Goal: Information Seeking & Learning: Learn about a topic

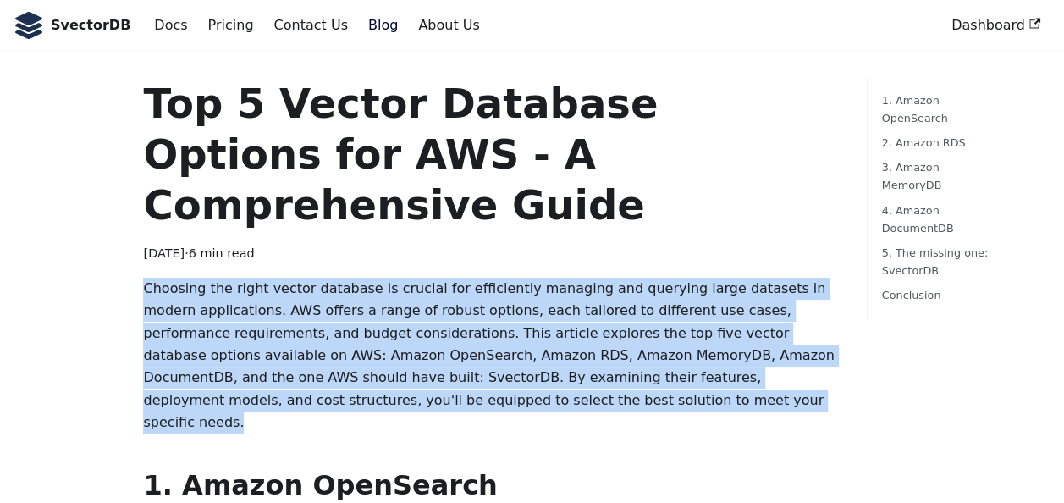
drag, startPoint x: 437, startPoint y: 346, endPoint x: 17, endPoint y: 234, distance: 434.5
click at [555, 306] on p "Choosing the right vector database is crucial for efficiently managing and quer…" at bounding box center [491, 356] width 696 height 157
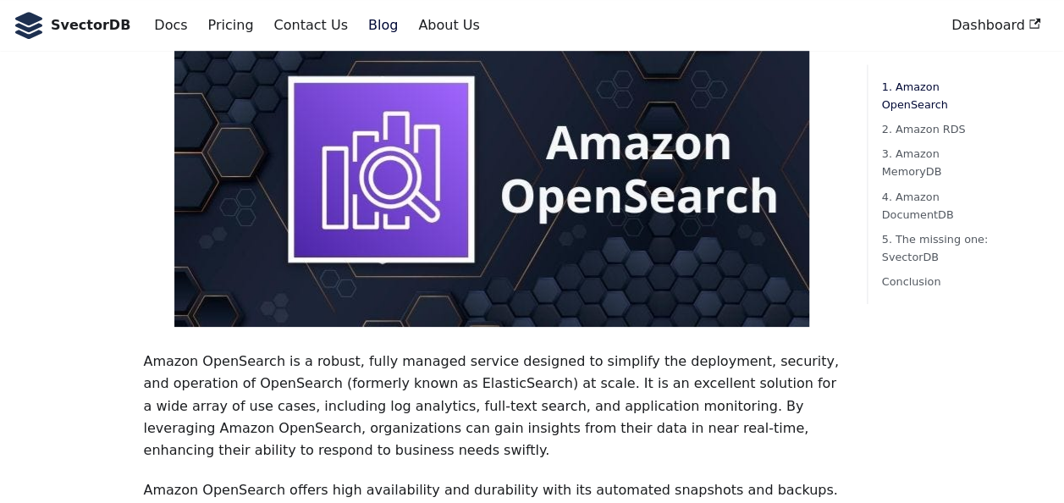
scroll to position [677, 0]
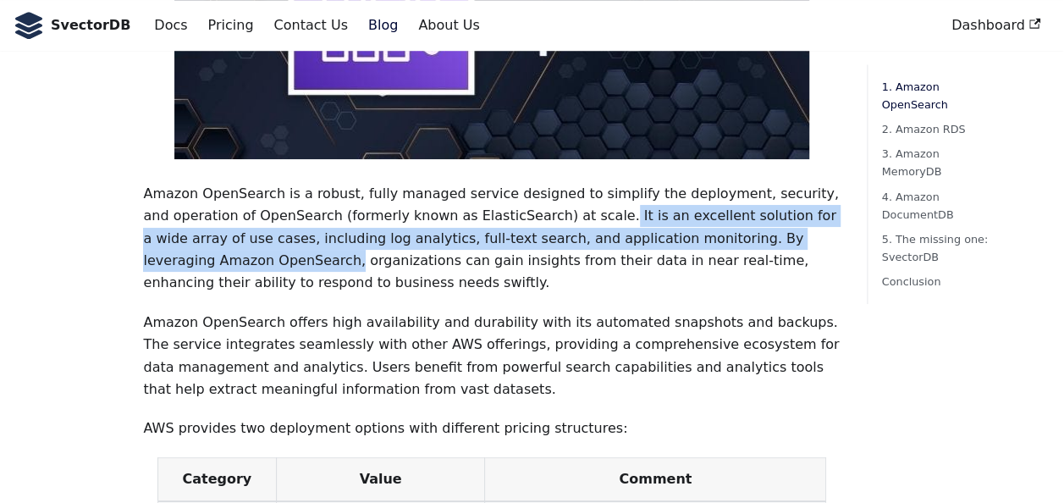
drag, startPoint x: 487, startPoint y: 142, endPoint x: 828, endPoint y: 169, distance: 342.1
click at [828, 183] on p "Amazon OpenSearch is a robust, fully managed service designed to simplify the d…" at bounding box center [491, 239] width 696 height 112
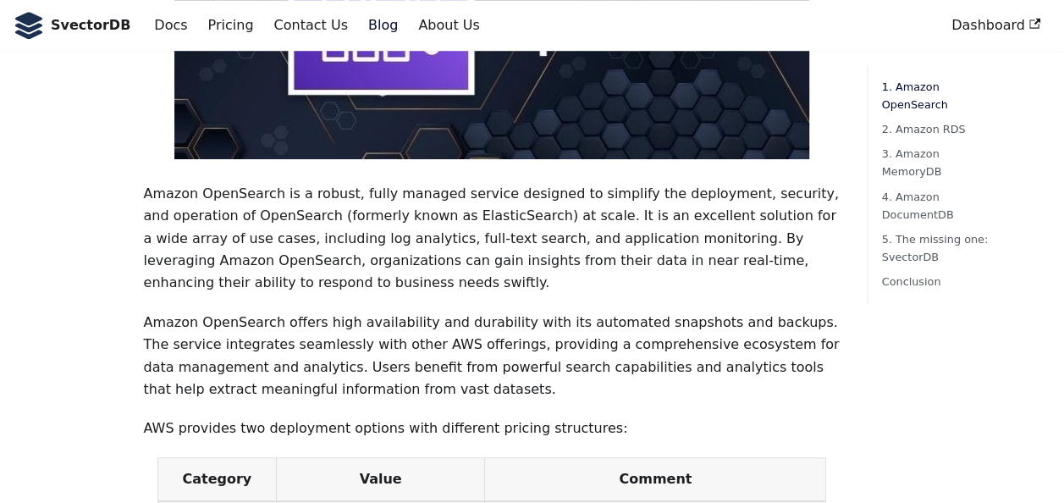
click at [344, 183] on p "Amazon OpenSearch is a robust, fully managed service designed to simplify the d…" at bounding box center [491, 239] width 696 height 112
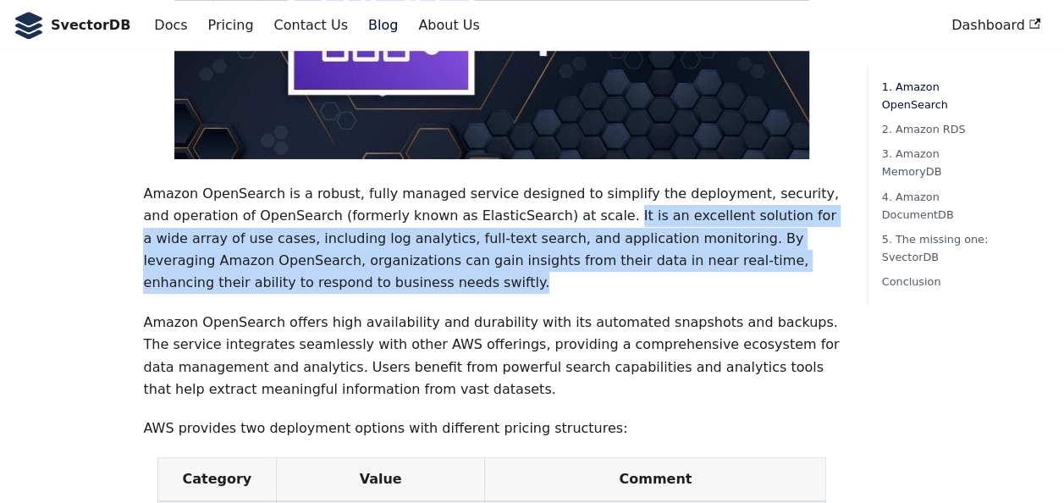
drag, startPoint x: 487, startPoint y: 142, endPoint x: 234, endPoint y: 209, distance: 261.7
click at [234, 209] on p "Amazon OpenSearch is a robust, fully managed service designed to simplify the d…" at bounding box center [491, 239] width 696 height 112
click at [580, 205] on p "Amazon OpenSearch is a robust, fully managed service designed to simplify the d…" at bounding box center [491, 239] width 696 height 112
drag, startPoint x: 486, startPoint y: 144, endPoint x: 503, endPoint y: 220, distance: 78.0
click at [503, 220] on p "Amazon OpenSearch is a robust, fully managed service designed to simplify the d…" at bounding box center [491, 239] width 696 height 112
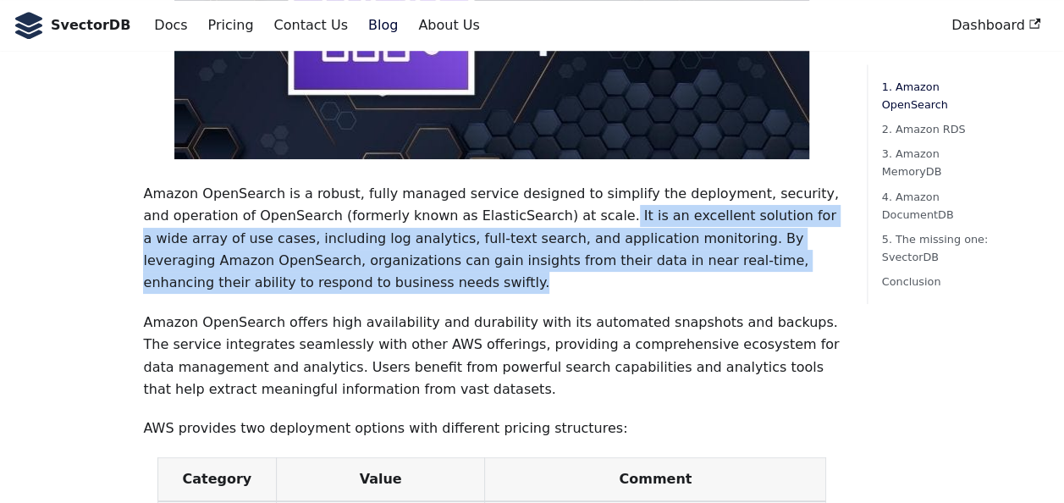
click at [234, 189] on p "Amazon OpenSearch is a robust, fully managed service designed to simplify the d…" at bounding box center [491, 239] width 696 height 112
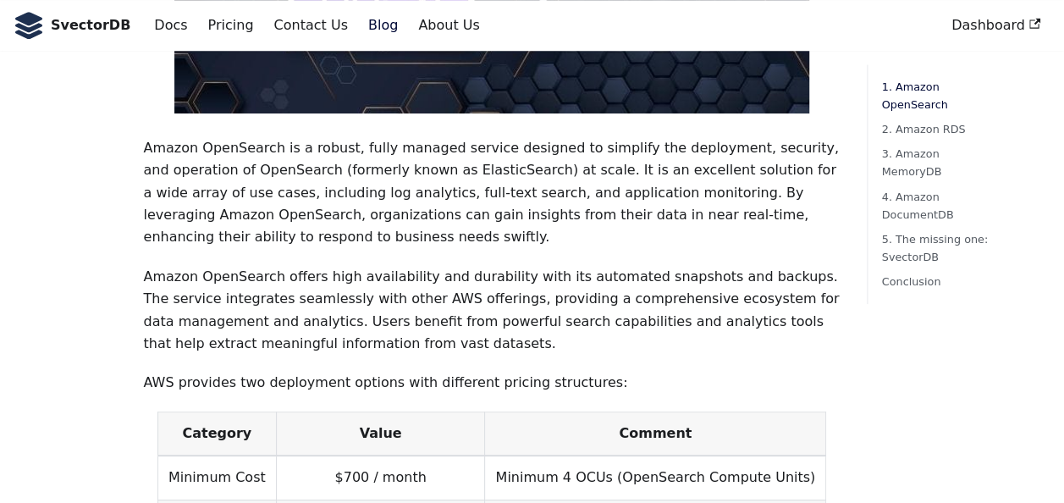
scroll to position [762, 0]
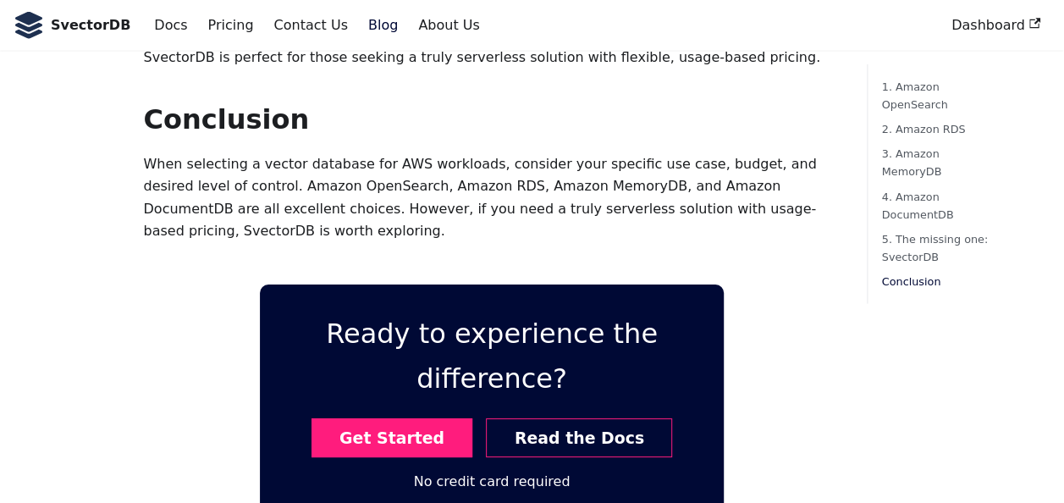
scroll to position [5375, 0]
